Goal: Task Accomplishment & Management: Use online tool/utility

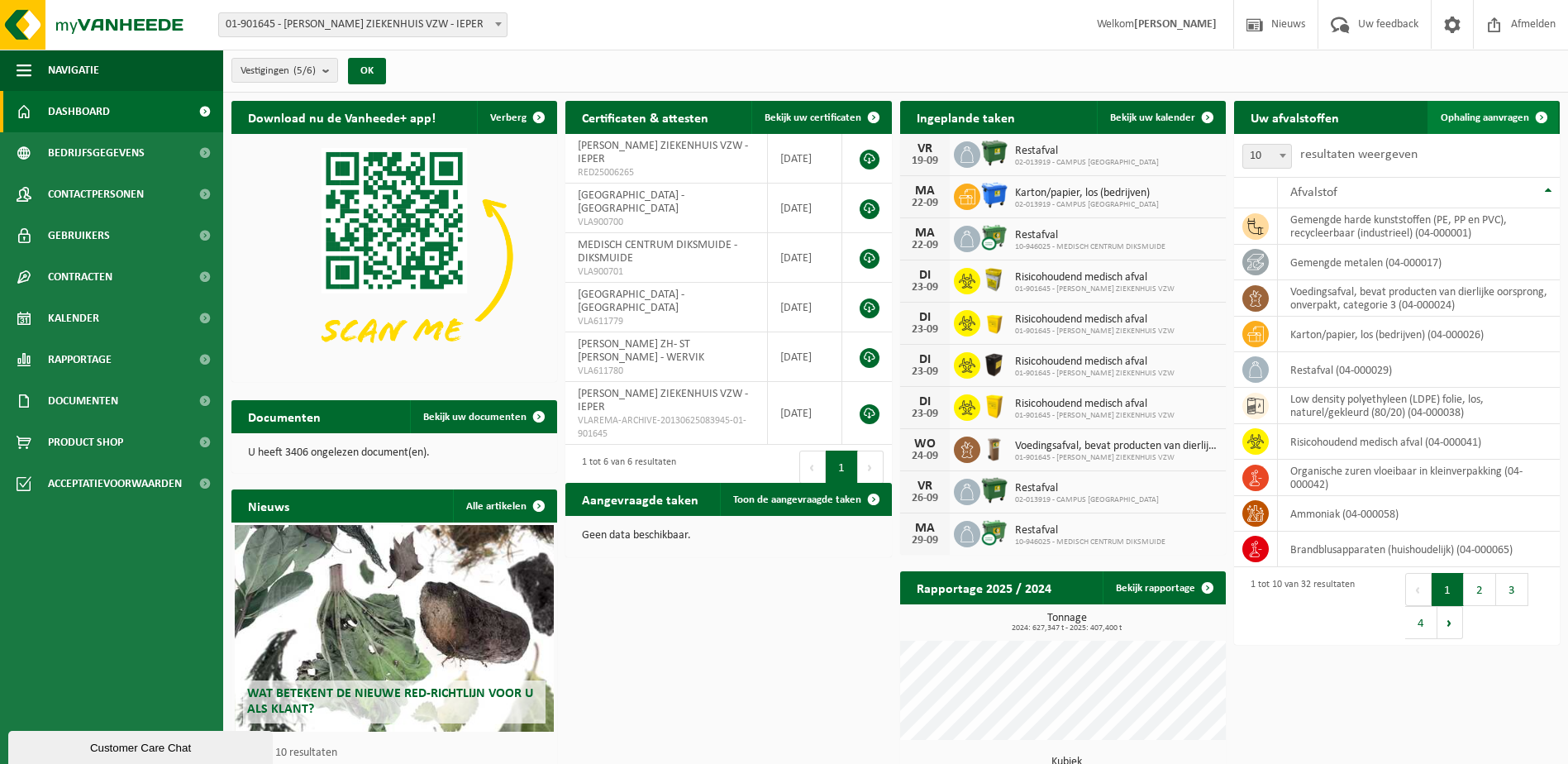
click at [1503, 119] on span "Ophaling aanvragen" at bounding box center [1485, 118] width 88 height 11
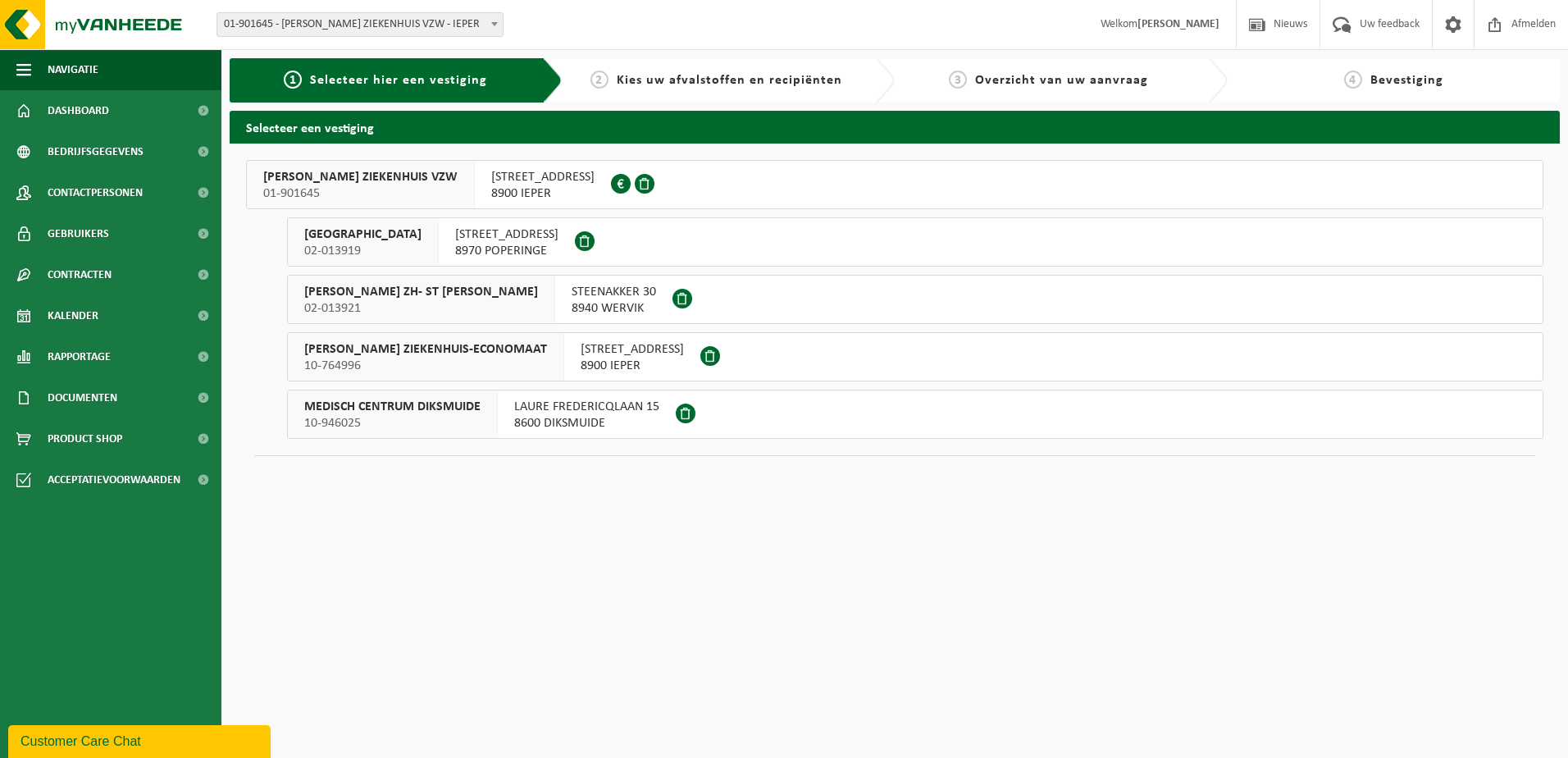
click at [434, 180] on span "JAN YPERMAN ZIEKENHUIS VZW" at bounding box center [360, 177] width 194 height 17
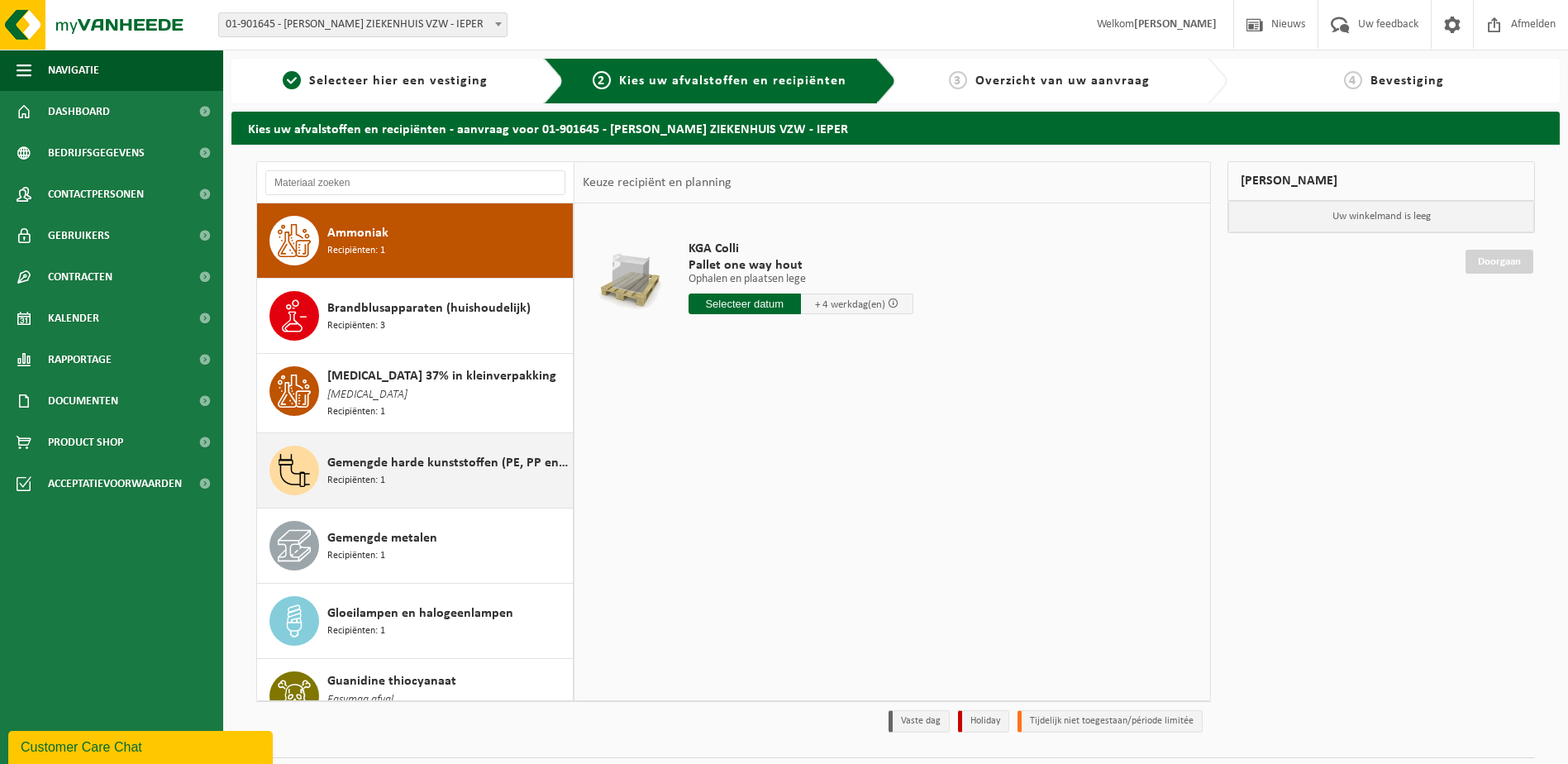
click at [454, 471] on div "Gemengde harde kunststoffen (PE, PP en PVC), recycleerbaar (industrieel) Recipi…" at bounding box center [448, 470] width 241 height 49
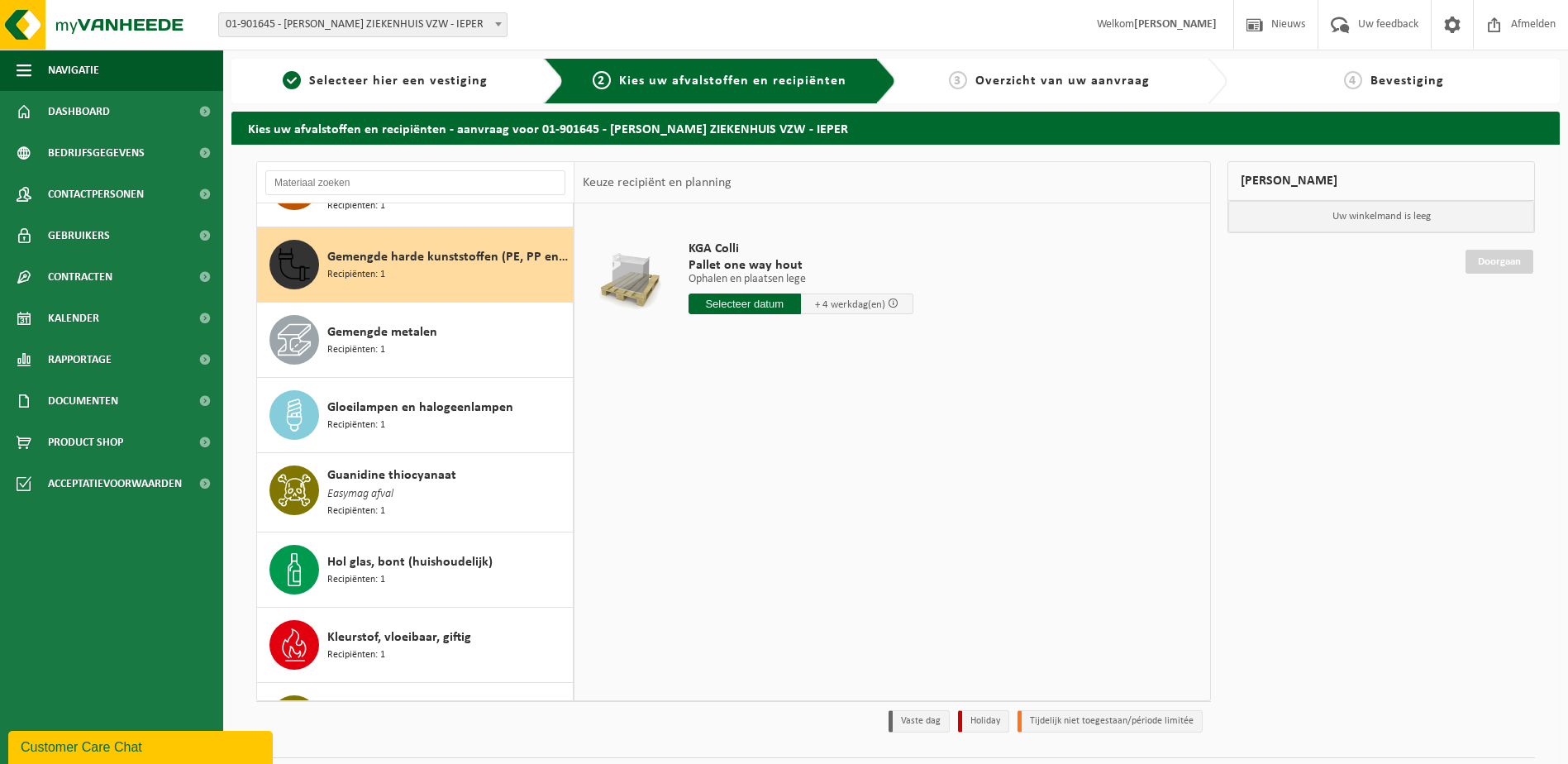
scroll to position [227, 0]
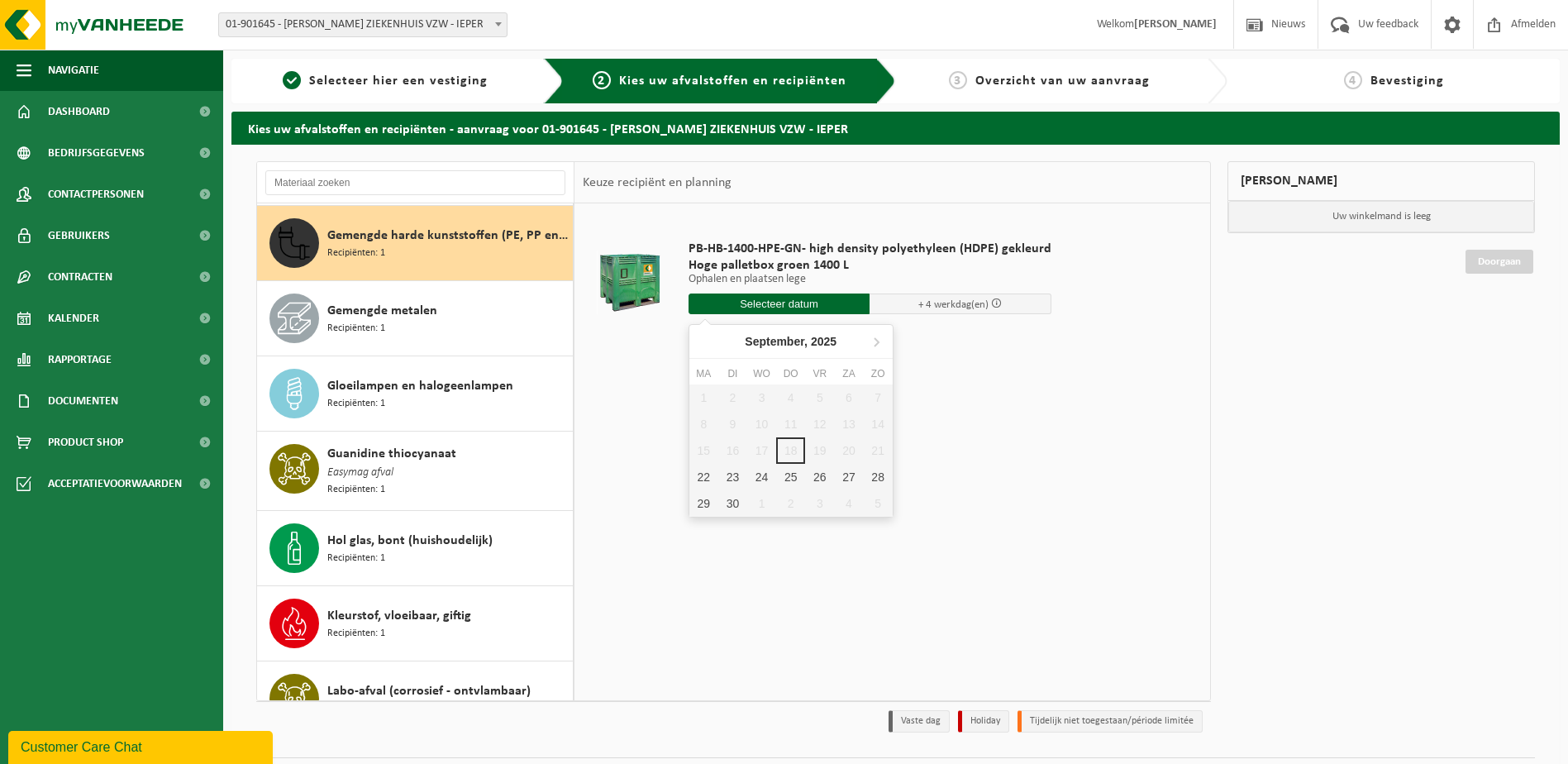
click at [814, 305] on input "text" at bounding box center [780, 303] width 182 height 21
click at [725, 477] on div "23" at bounding box center [733, 476] width 29 height 27
type input "Van 2025-09-23"
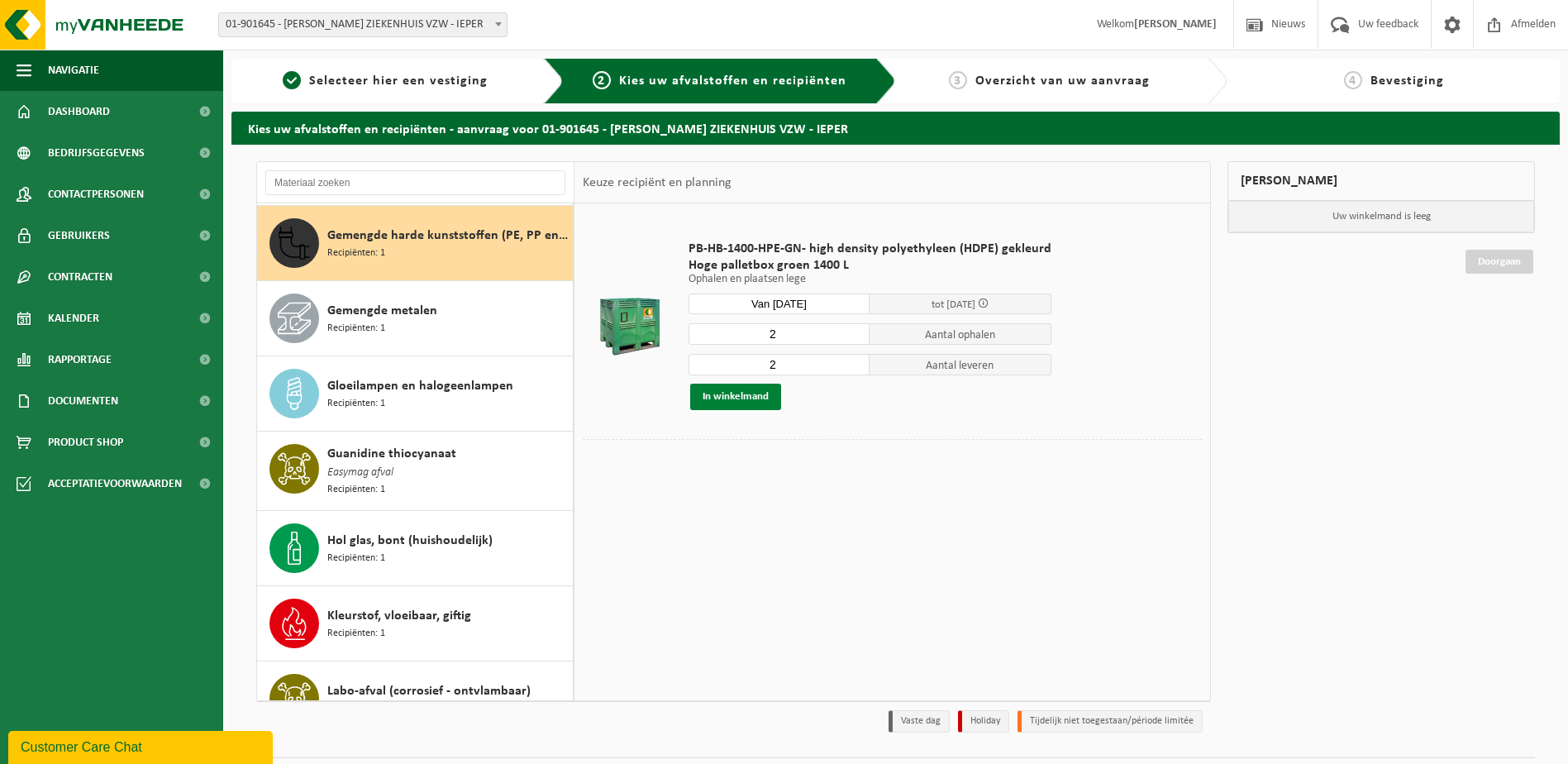
click at [737, 396] on button "In winkelmand" at bounding box center [736, 396] width 91 height 27
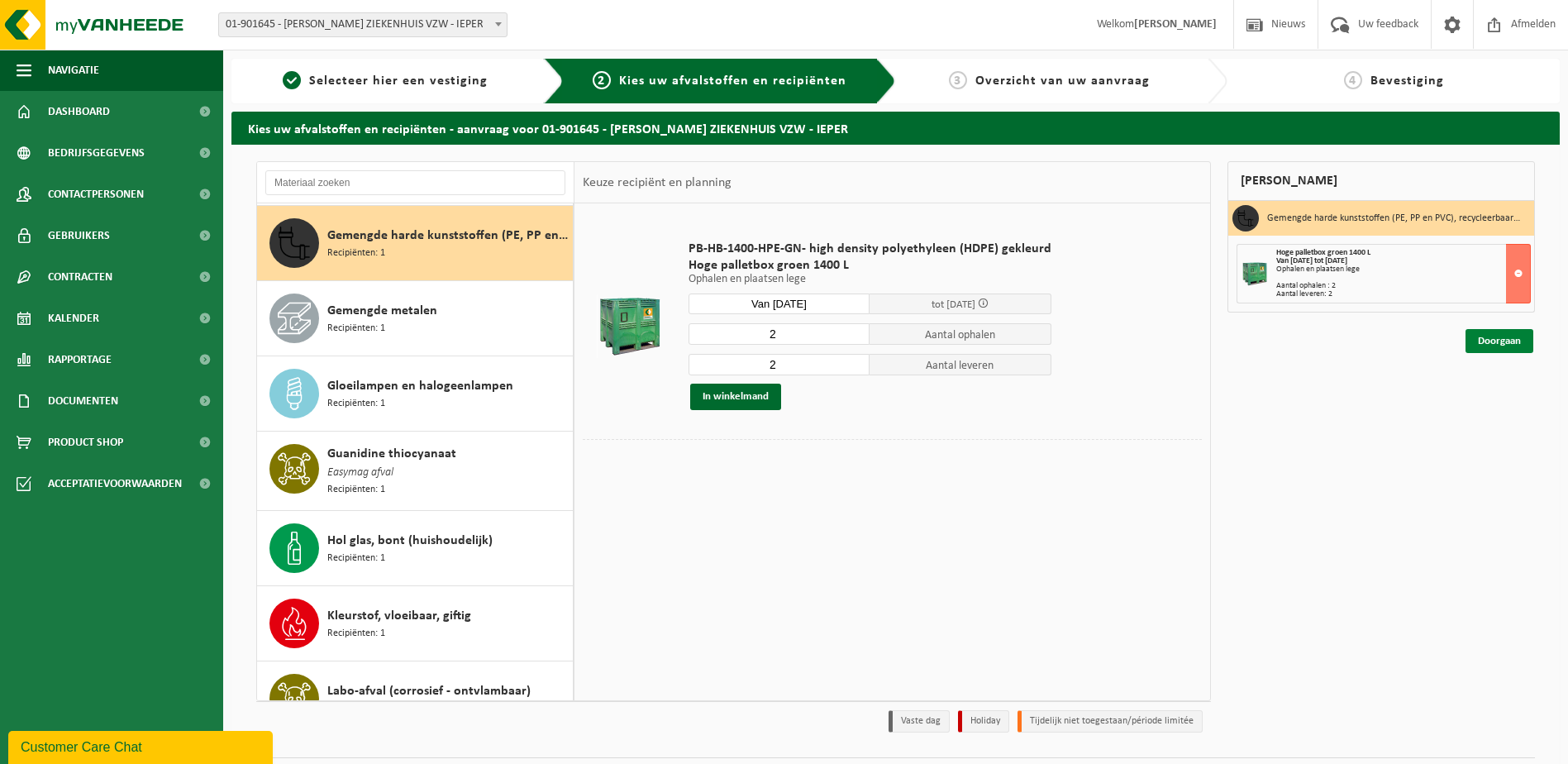
click at [1509, 336] on link "Doorgaan" at bounding box center [1500, 341] width 68 height 24
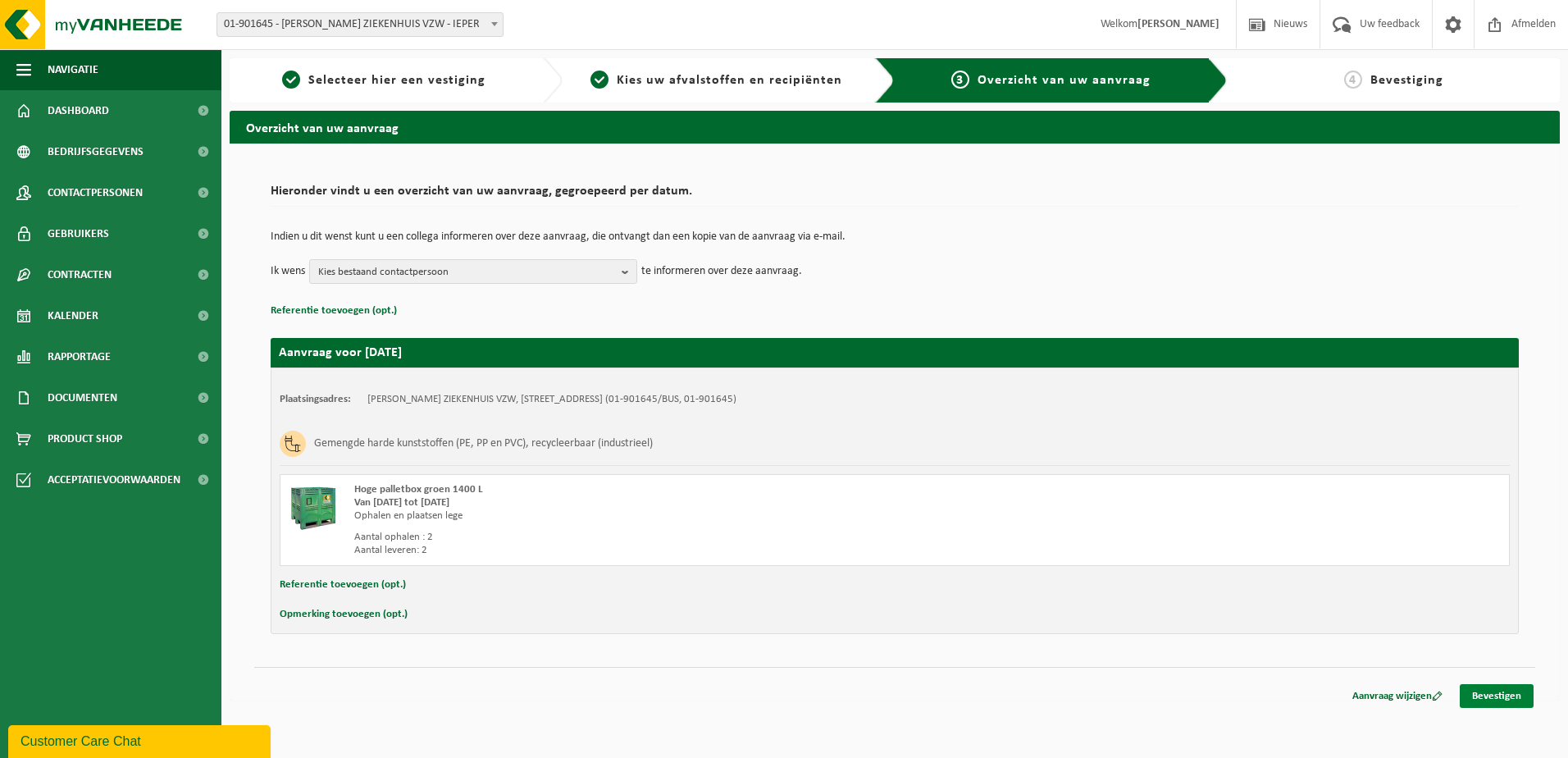
click at [1516, 698] on link "Bevestigen" at bounding box center [1496, 695] width 74 height 24
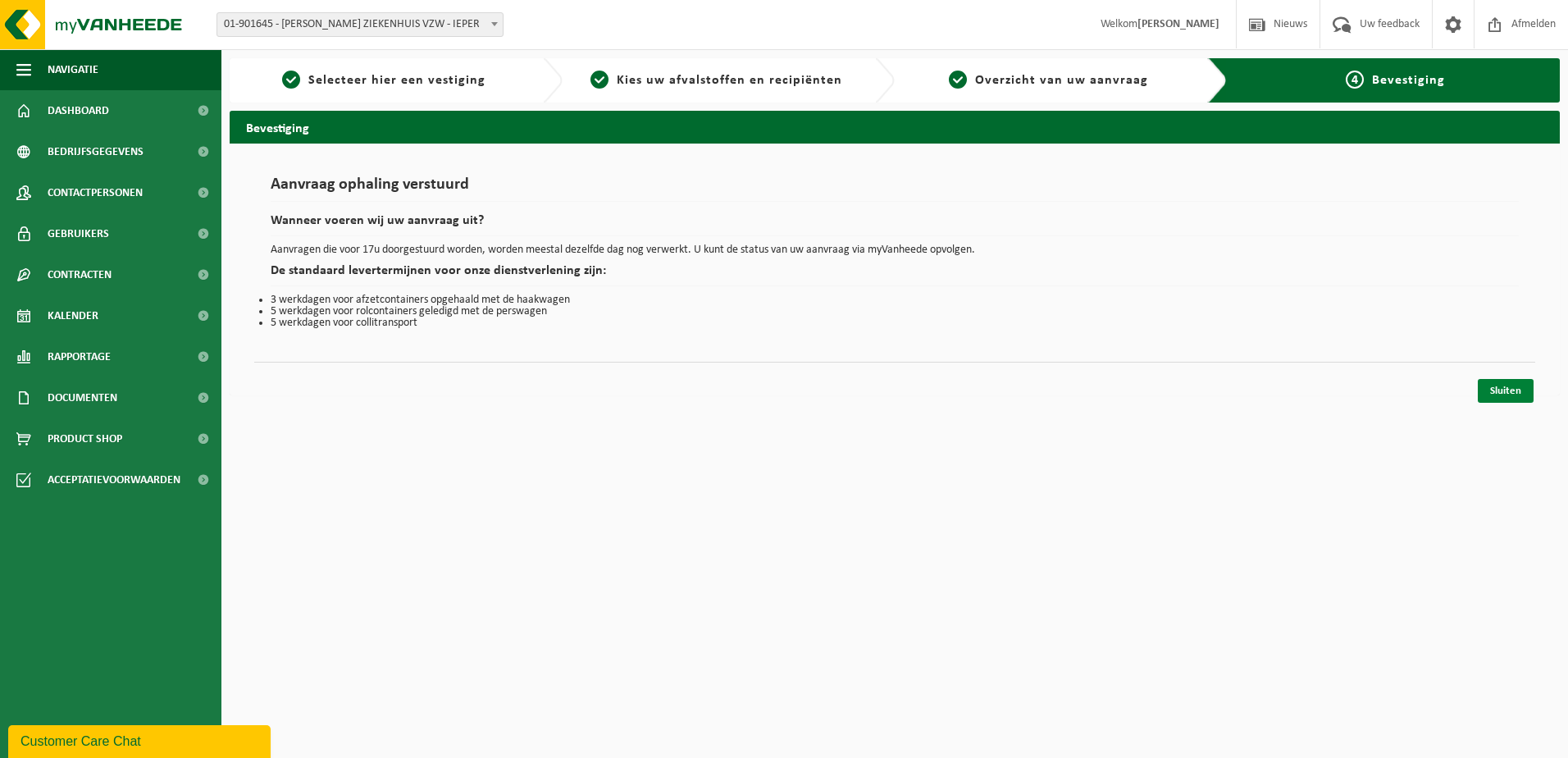
click at [1499, 393] on link "Sluiten" at bounding box center [1505, 390] width 56 height 24
